Goal: Information Seeking & Learning: Learn about a topic

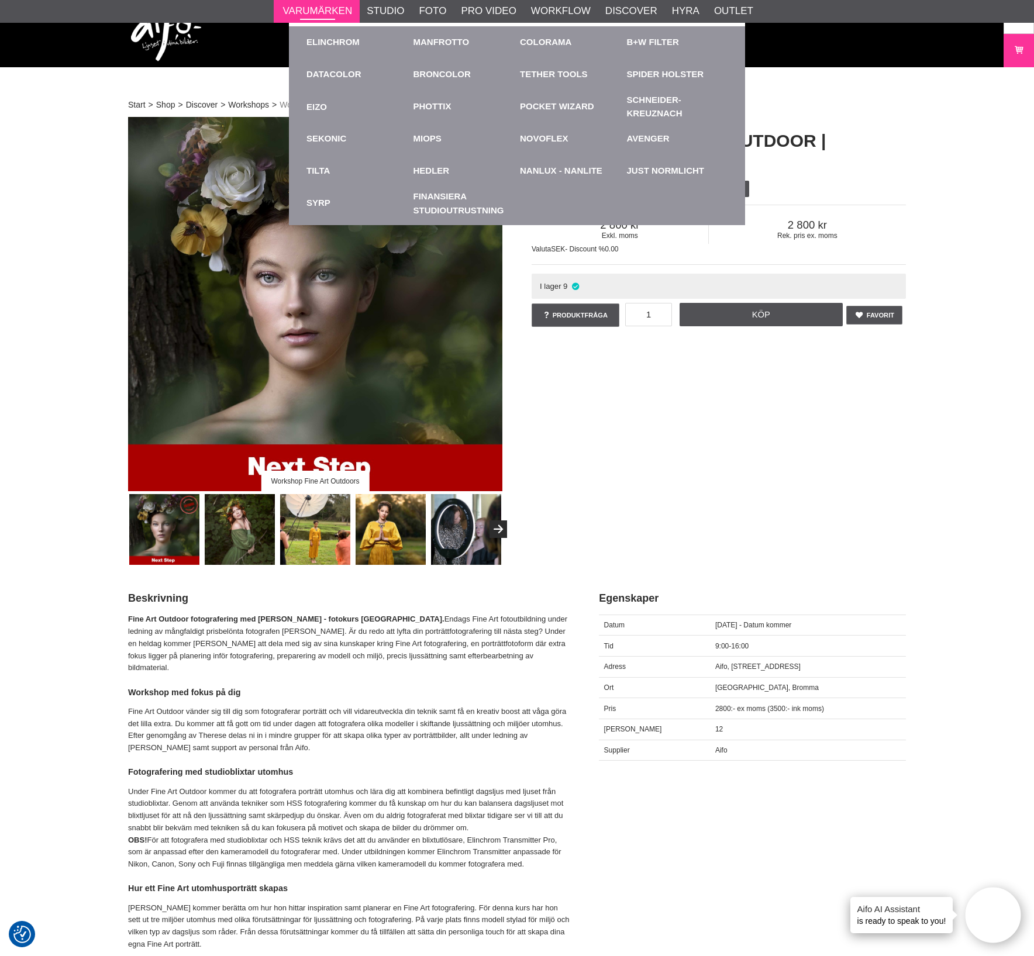
scroll to position [72, 0]
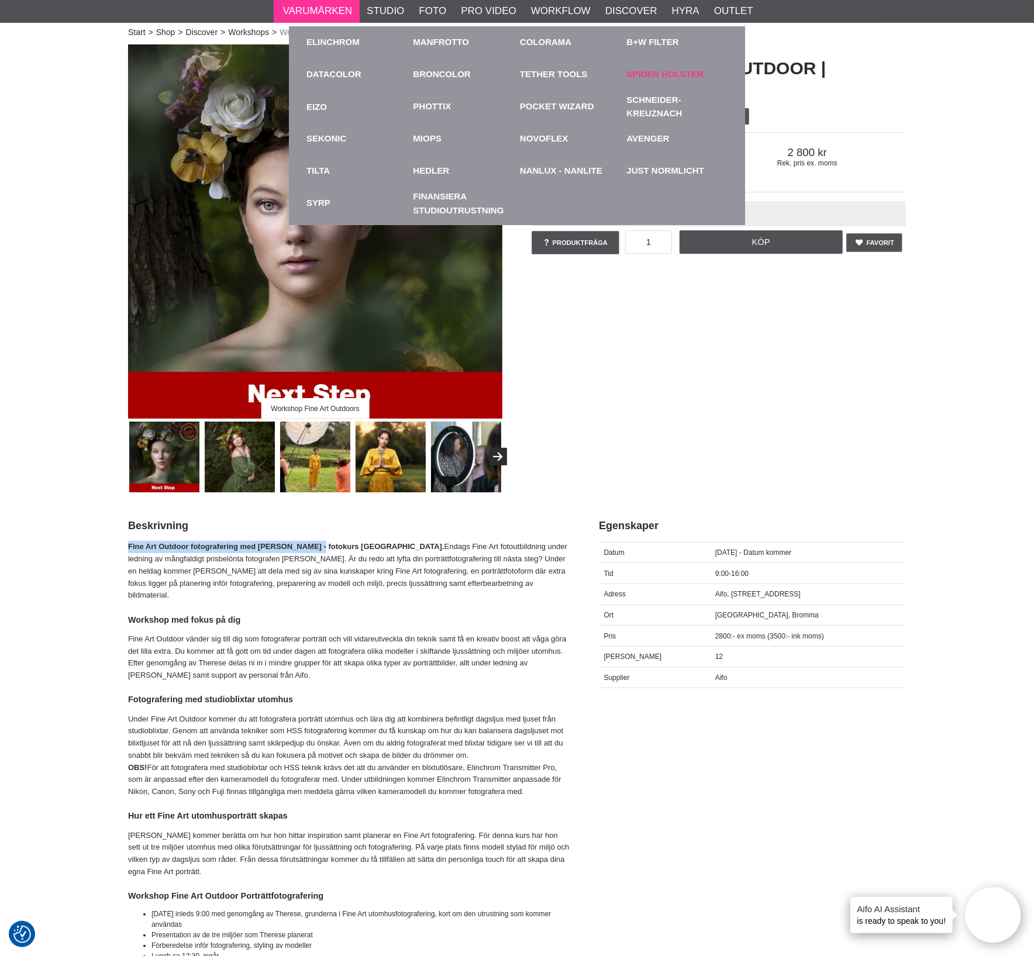
click at [678, 76] on link "Spider Holster" at bounding box center [665, 74] width 77 height 13
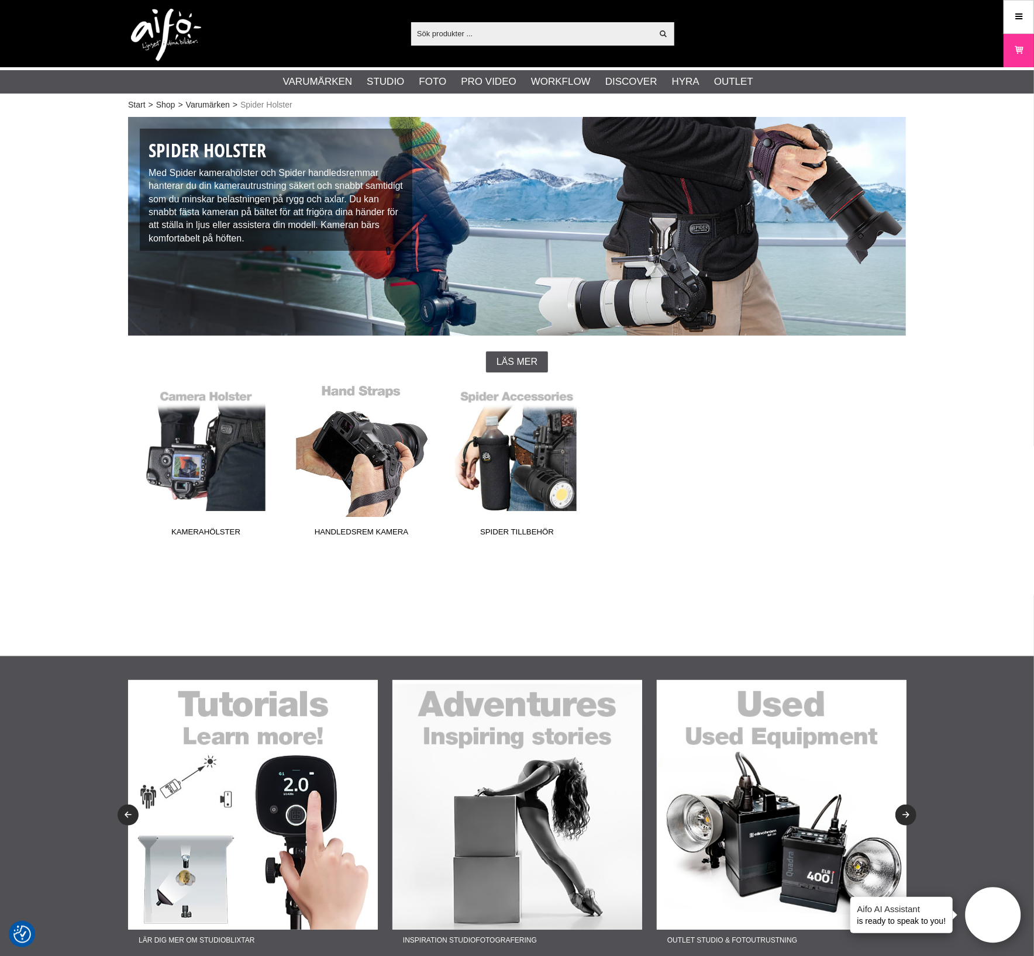
click at [374, 493] on link "Handledsrem Kamera" at bounding box center [361, 463] width 155 height 158
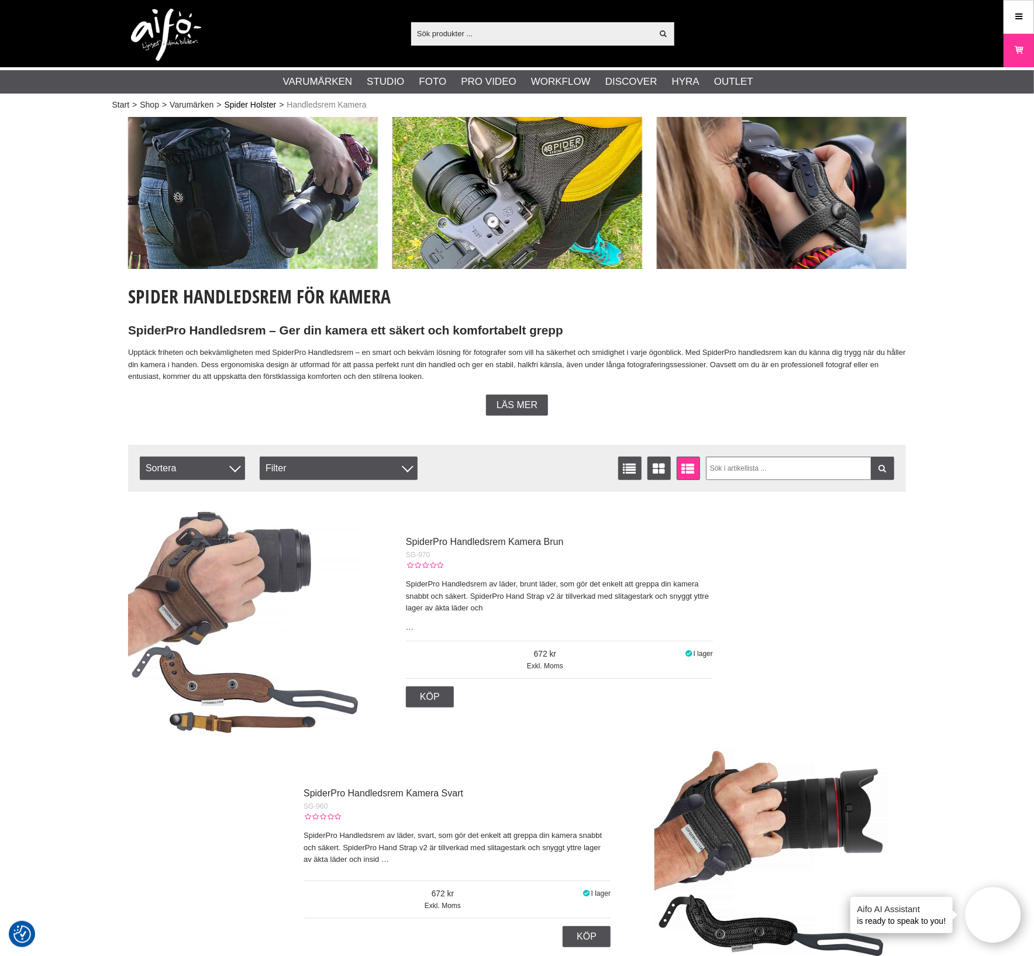
click at [257, 99] on link "Spider Holster" at bounding box center [250, 105] width 52 height 12
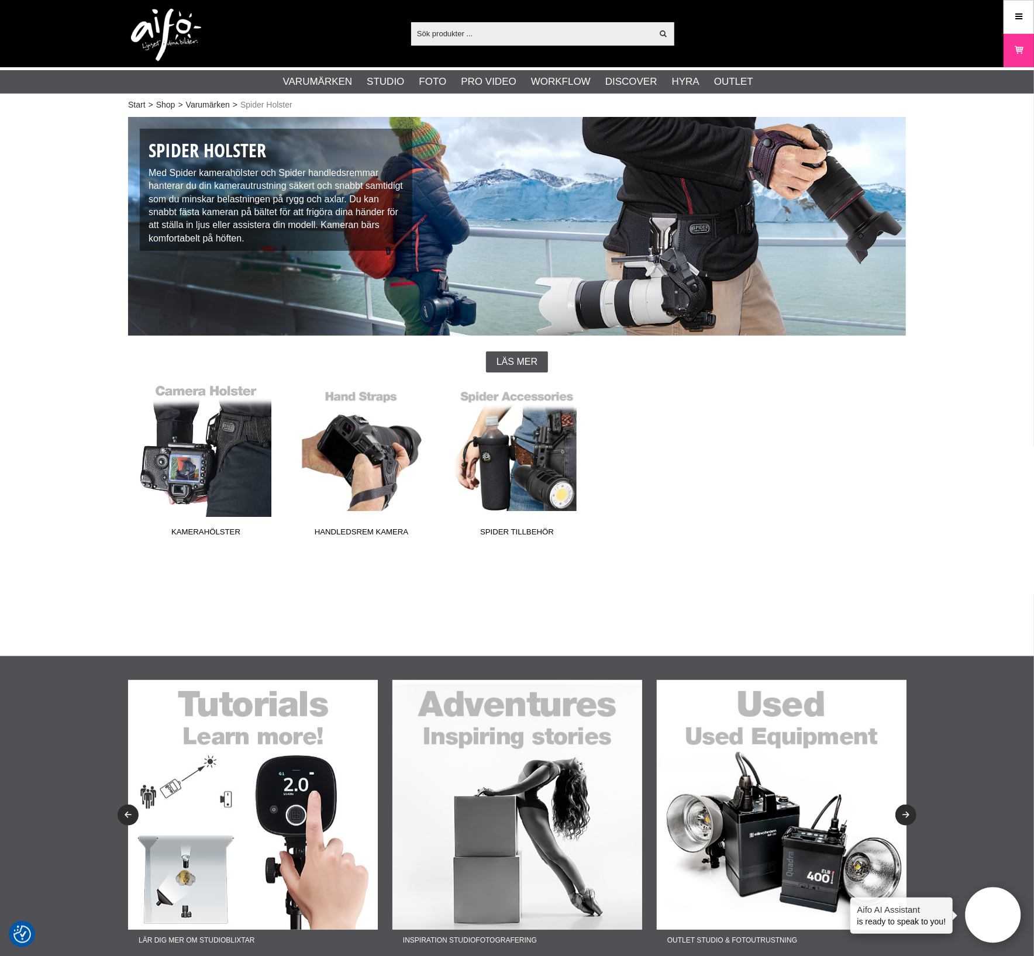
click at [210, 472] on link "Kamerahölster" at bounding box center [205, 463] width 155 height 158
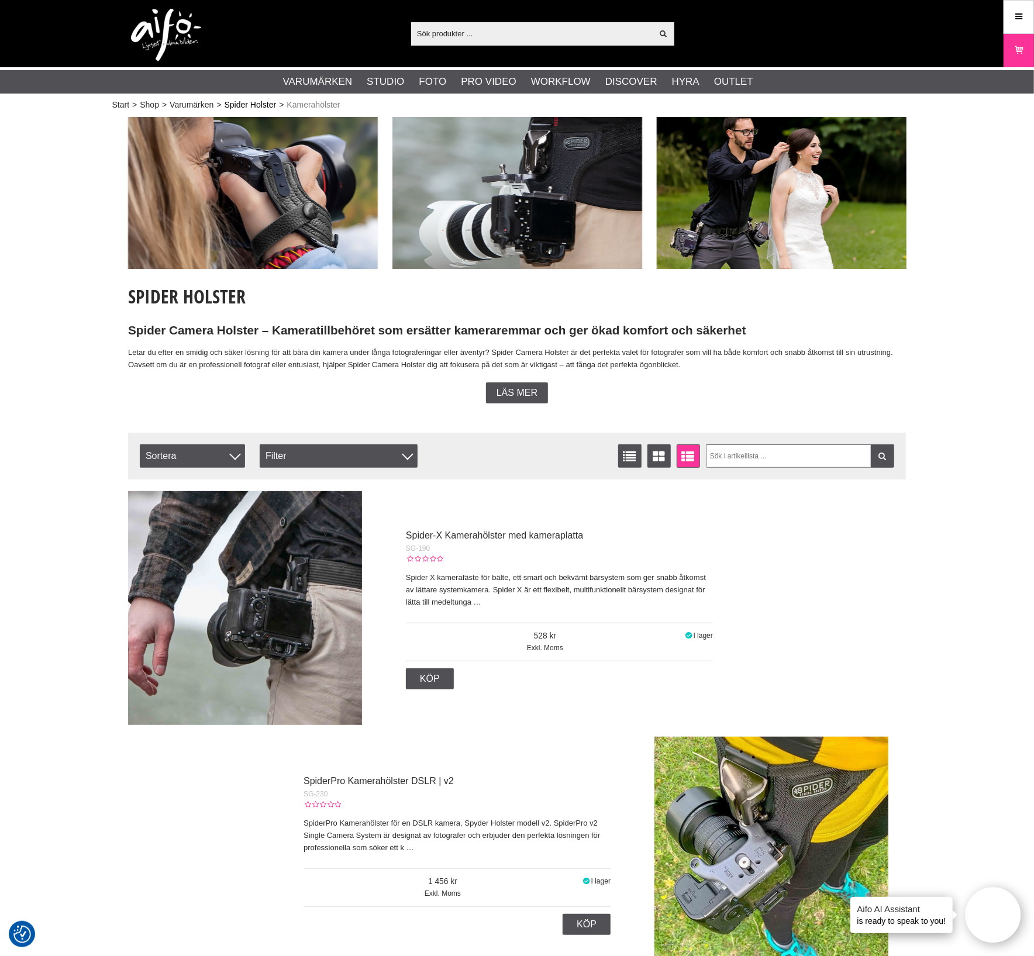
click at [258, 109] on link "Spider Holster" at bounding box center [250, 105] width 52 height 12
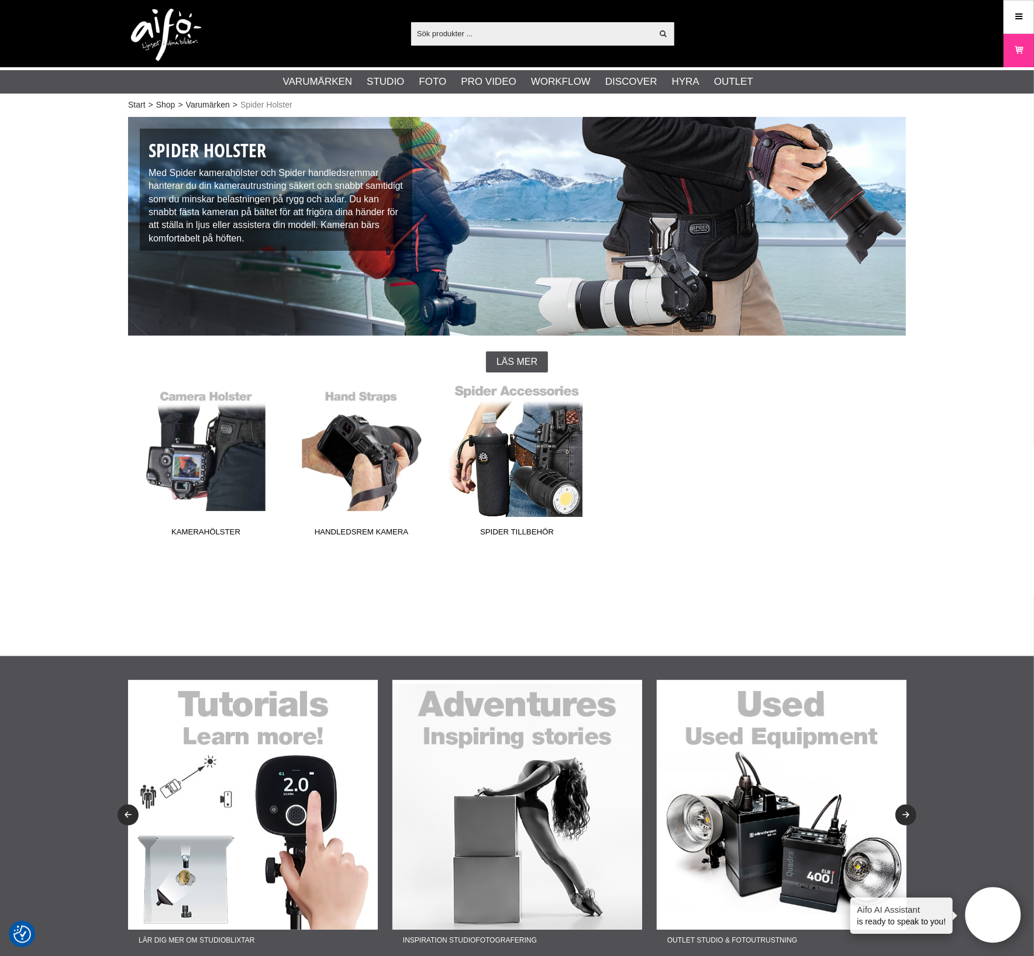
click at [531, 447] on link "Spider Tillbehör" at bounding box center [516, 463] width 155 height 158
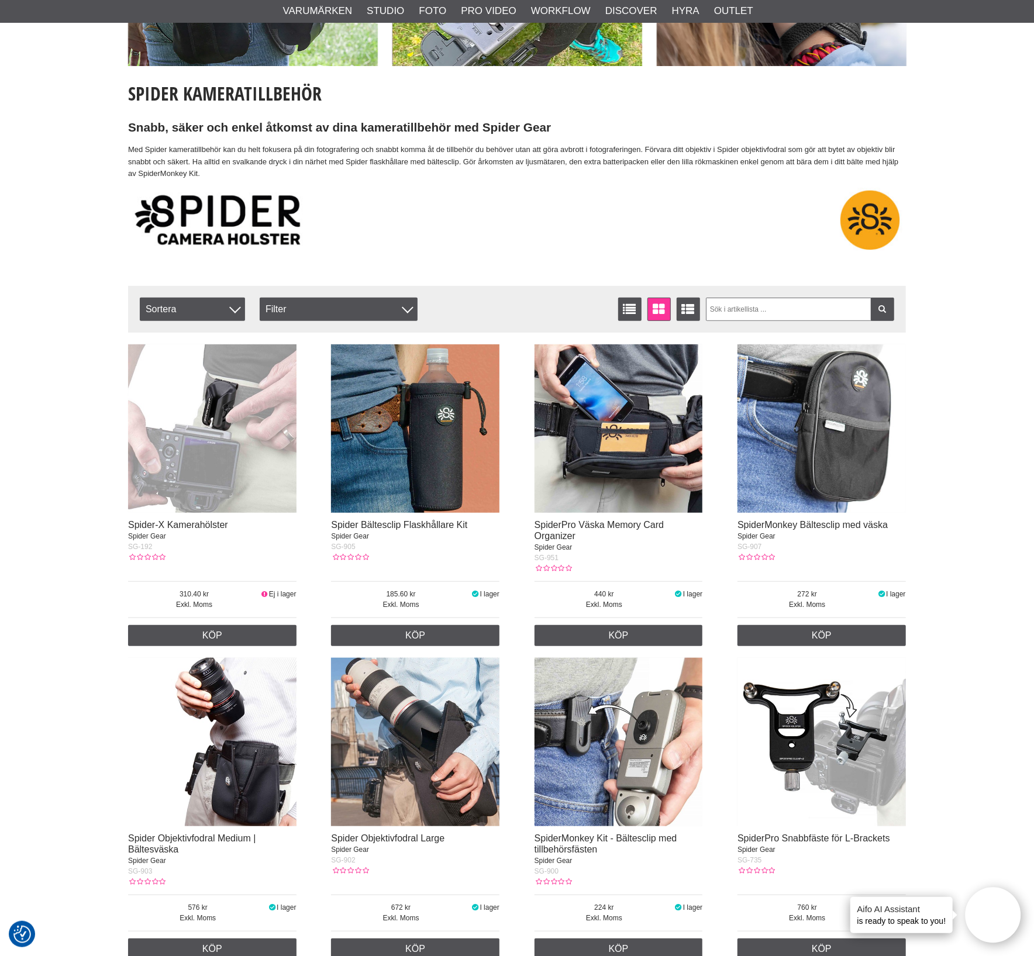
scroll to position [292, 0]
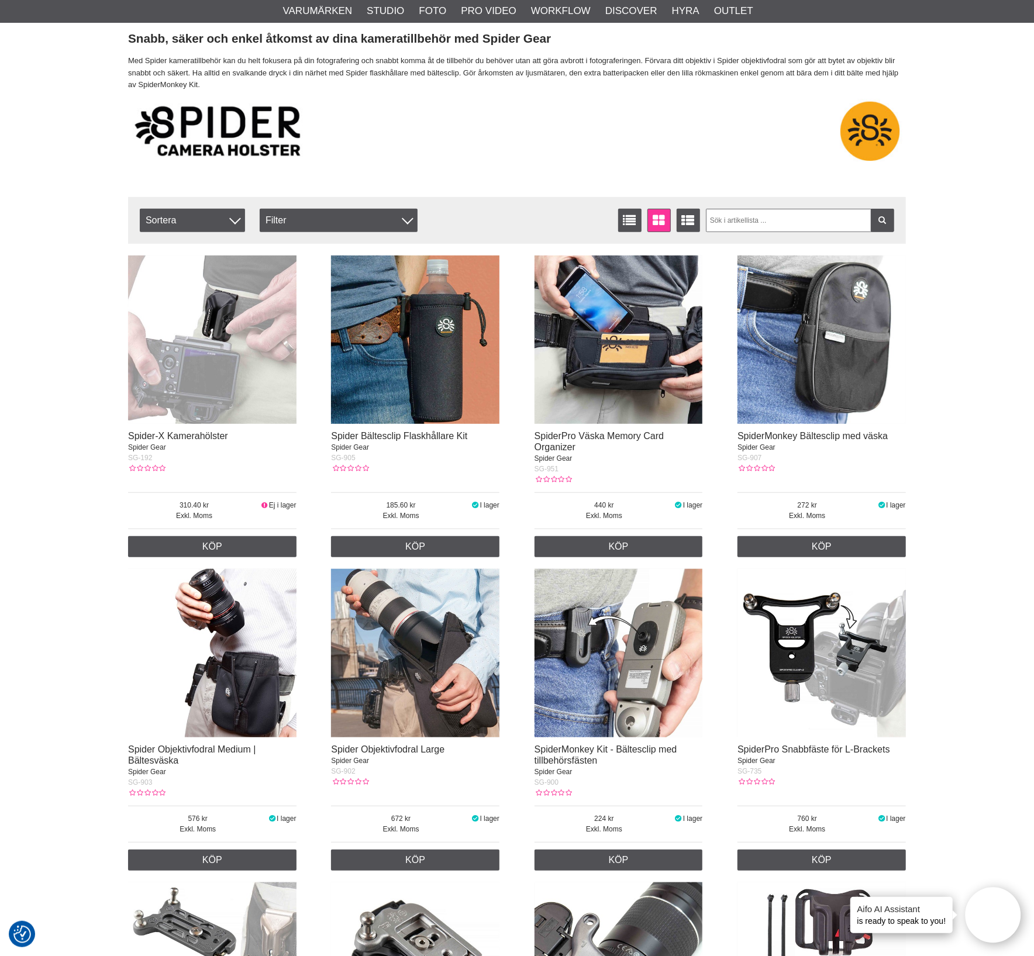
click at [210, 386] on img at bounding box center [212, 339] width 168 height 168
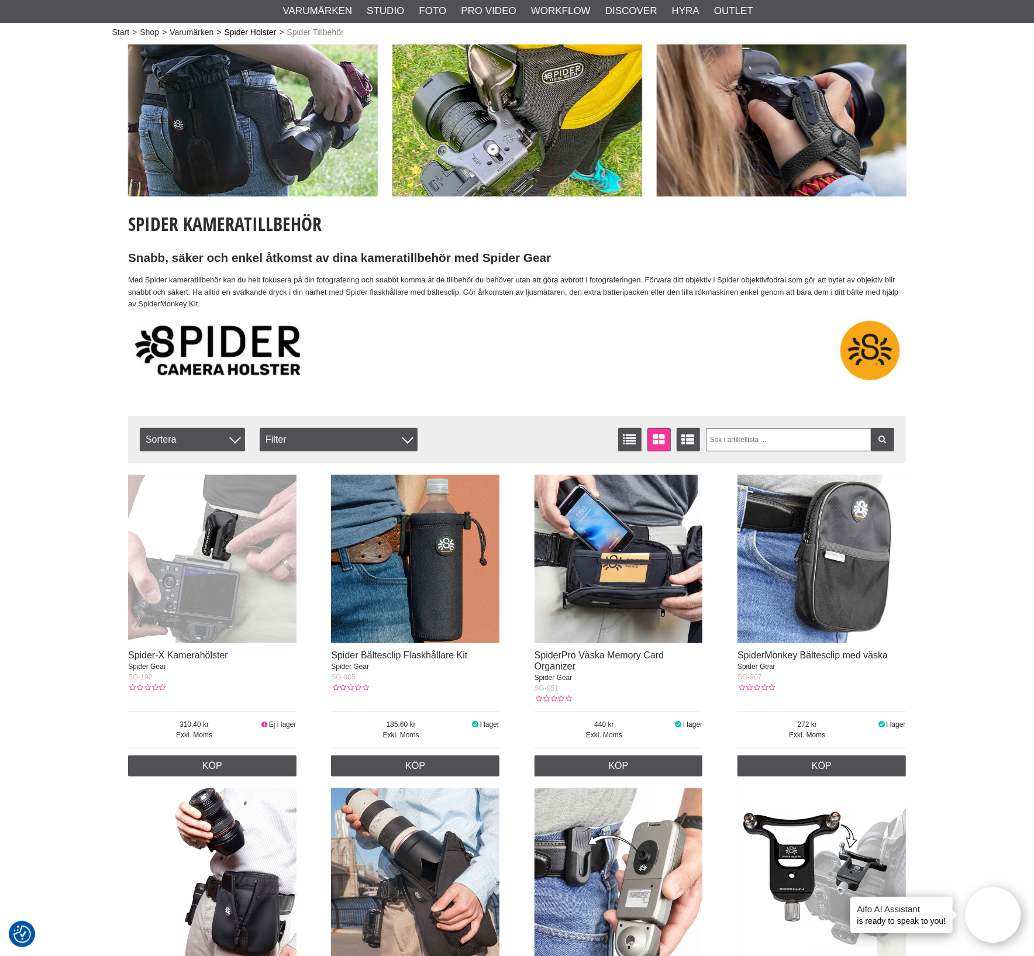
click at [274, 33] on link "Spider Holster" at bounding box center [250, 32] width 52 height 12
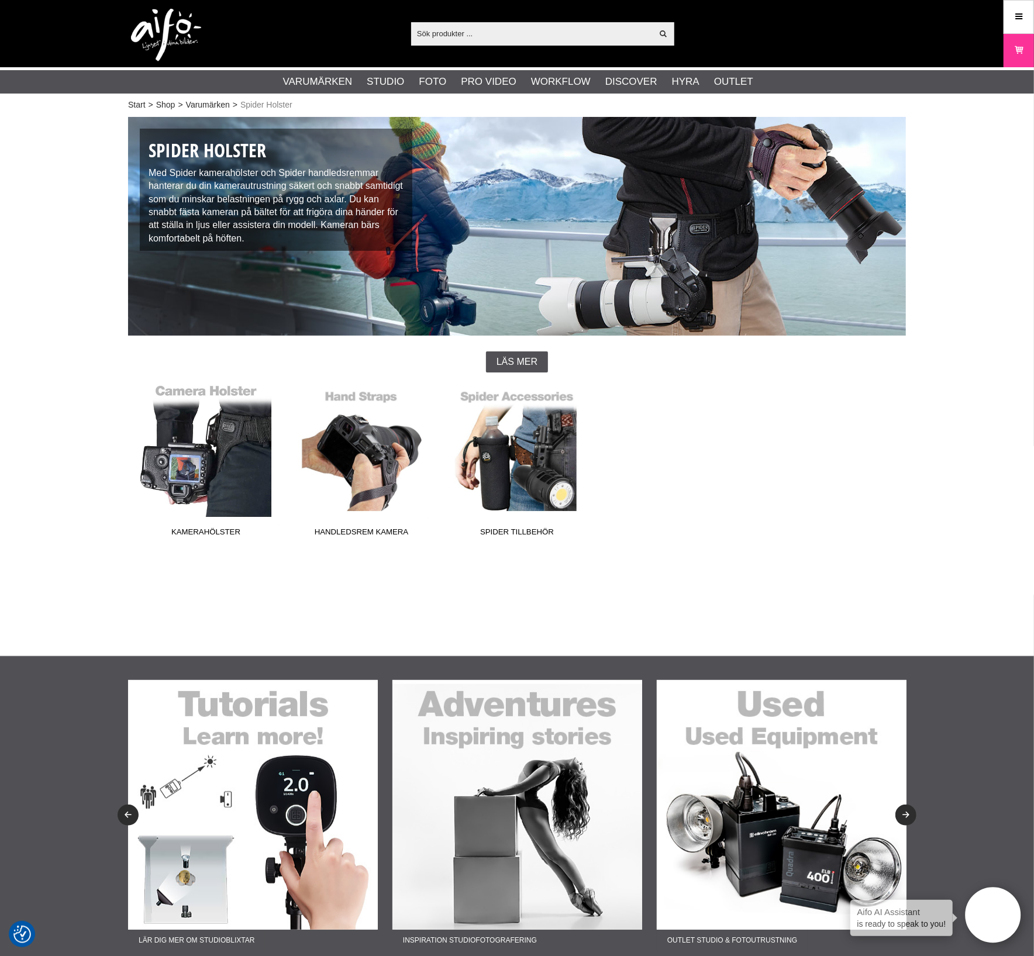
click at [206, 448] on link "Kamerahölster" at bounding box center [205, 463] width 155 height 158
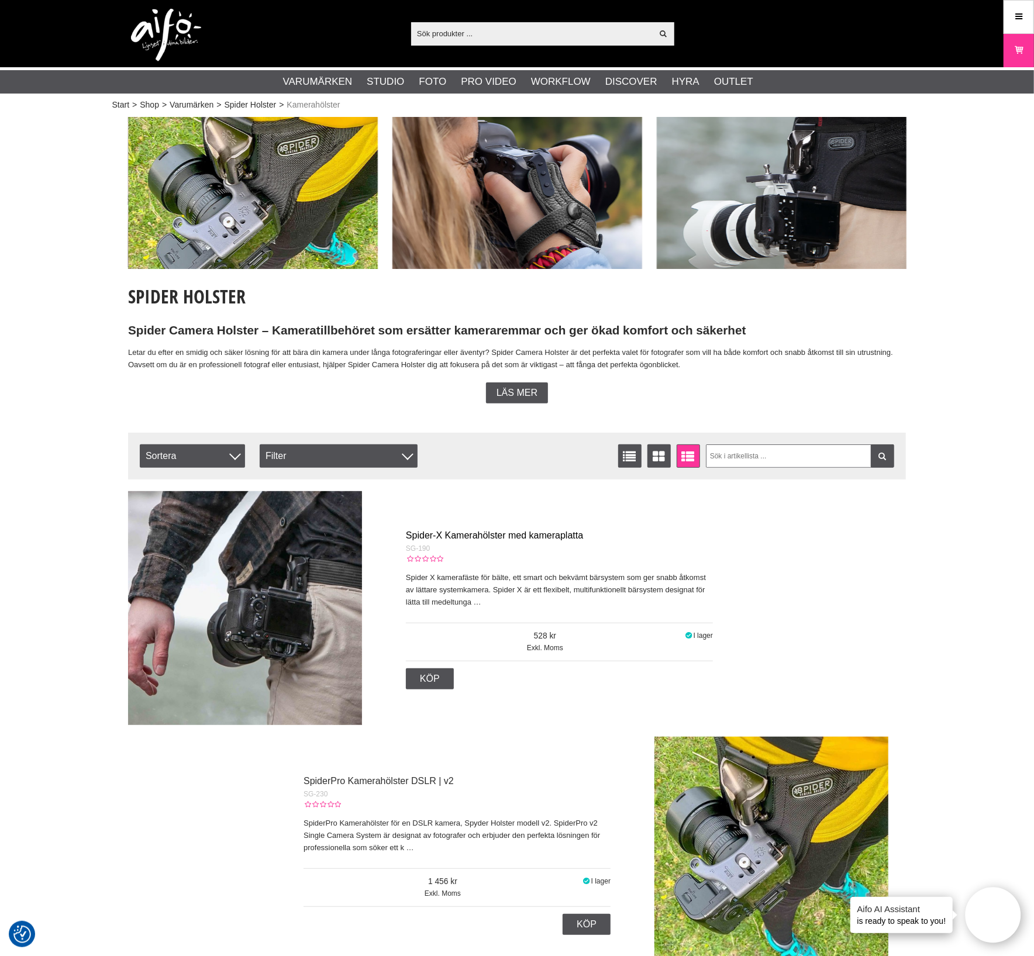
click at [462, 536] on link "Spider-X Kamerahölster med kameraplatta" at bounding box center [494, 535] width 177 height 10
